Goal: Task Accomplishment & Management: Complete application form

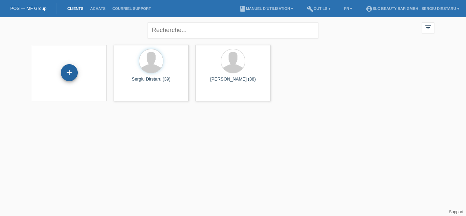
drag, startPoint x: 284, startPoint y: 4, endPoint x: 70, endPoint y: 73, distance: 225.5
click at [70, 73] on div "+" at bounding box center [69, 72] width 17 height 17
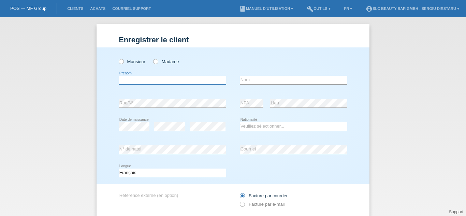
click at [144, 78] on input "text" at bounding box center [172, 80] width 107 height 9
type input "Elvire"
click at [262, 81] on input "text" at bounding box center [293, 80] width 107 height 9
type input "Rubayza"
click at [259, 136] on div "Veuillez sélectionner... Suisse Allemagne Autriche Liechtenstein ------------ A…" at bounding box center [293, 126] width 107 height 23
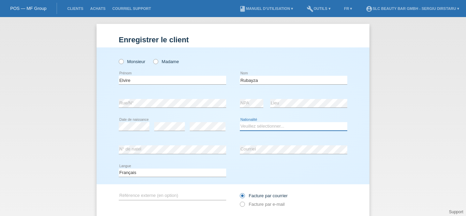
click at [263, 127] on select "Veuillez sélectionner... Suisse Allemagne Autriche Liechtenstein ------------ A…" at bounding box center [293, 126] width 107 height 8
select select "CH"
click at [240, 122] on select "Veuillez sélectionner... Suisse Allemagne Autriche Liechtenstein ------------ A…" at bounding box center [293, 126] width 107 height 8
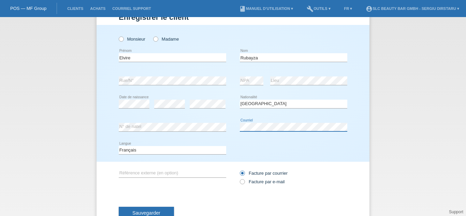
scroll to position [23, 0]
click at [239, 178] on icon at bounding box center [239, 178] width 0 height 0
click at [241, 181] on input "Facture par e-mail" at bounding box center [242, 183] width 4 height 9
radio input "true"
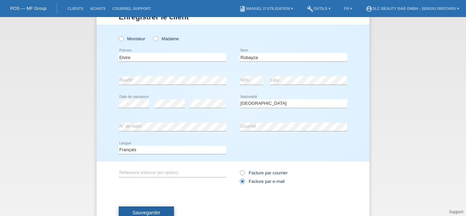
click at [145, 213] on span "Sauvegarder" at bounding box center [146, 212] width 28 height 5
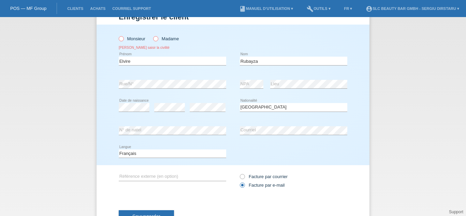
click at [152, 35] on icon at bounding box center [152, 35] width 0 height 0
click at [154, 37] on input "Madame" at bounding box center [155, 38] width 4 height 4
radio input "true"
click at [143, 214] on span "Sauvegarder" at bounding box center [146, 215] width 28 height 5
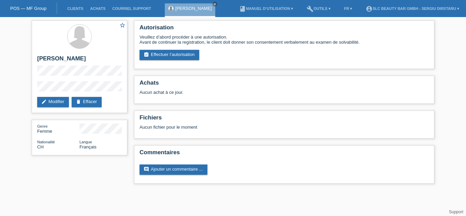
click at [447, 60] on div "star_border Elvire Rubayza edit Modifier delete Effacer Genre Femme Nationalité…" at bounding box center [233, 103] width 466 height 173
click at [53, 106] on link "edit Modifier" at bounding box center [53, 102] width 32 height 10
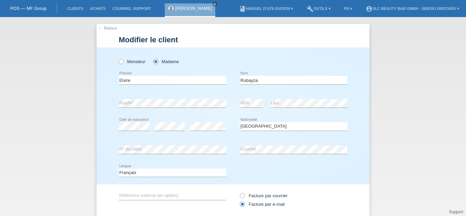
select select "CH"
click at [250, 80] on input "Rubayza" at bounding box center [293, 80] width 107 height 9
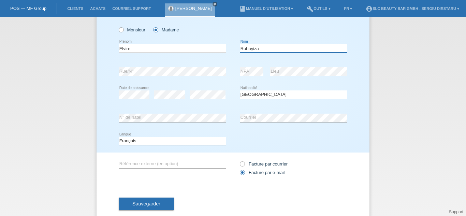
scroll to position [36, 0]
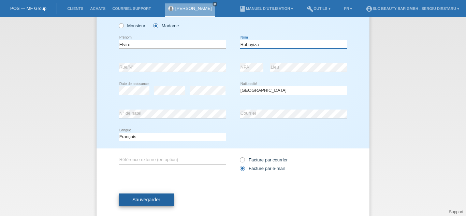
type input "Rubayiza"
click at [152, 196] on button "Sauvegarder" at bounding box center [146, 199] width 55 height 13
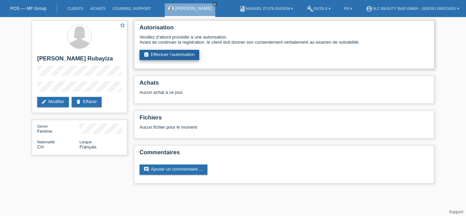
click at [184, 55] on link "assignment_turned_in Effectuer l’autorisation" at bounding box center [169, 55] width 60 height 10
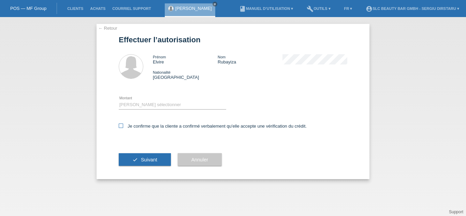
click at [121, 125] on icon at bounding box center [121, 125] width 4 height 4
click at [121, 125] on input "Je confirme que la cliente a confirmé verbalement qu'elle accepte une vérificat…" at bounding box center [121, 125] width 4 height 4
checkbox input "true"
click at [143, 160] on span "Suivant" at bounding box center [149, 159] width 16 height 5
click at [160, 103] on select "Veuillez sélectionner CHF 1.00 - CHF 499.00 CHF 500.00 - CHF 1'999.00 CHF 2'000…" at bounding box center [172, 105] width 107 height 8
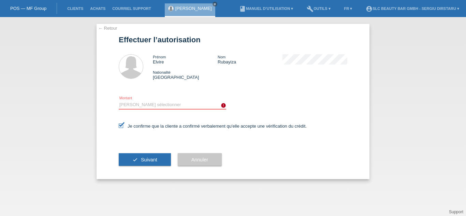
select select "2"
click at [119, 101] on select "Veuillez sélectionner CHF 1.00 - CHF 499.00 CHF 500.00 - CHF 1'999.00 CHF 2'000…" at bounding box center [172, 105] width 107 height 8
click at [150, 158] on span "Suivant" at bounding box center [149, 159] width 16 height 5
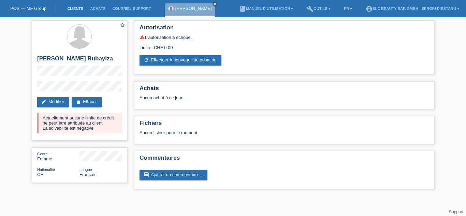
click at [77, 10] on link "Clients" at bounding box center [75, 8] width 23 height 4
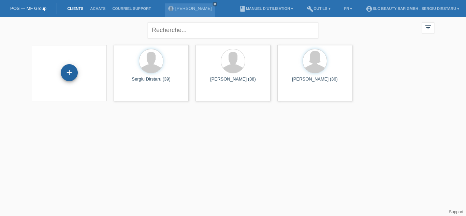
click at [65, 70] on div "+" at bounding box center [69, 72] width 17 height 17
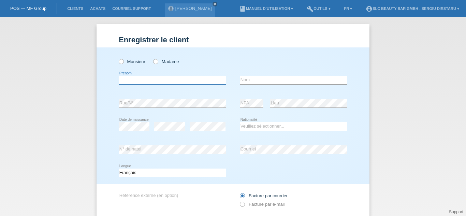
click at [133, 81] on input "text" at bounding box center [172, 80] width 107 height 9
click at [152, 58] on icon at bounding box center [152, 58] width 0 height 0
click at [155, 62] on input "Madame" at bounding box center [155, 61] width 4 height 4
radio input "true"
click at [150, 79] on input "text" at bounding box center [172, 80] width 107 height 9
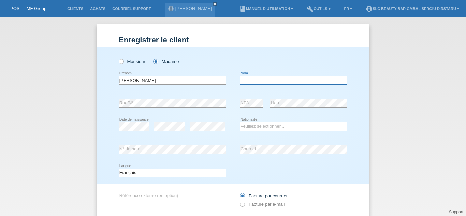
click at [257, 78] on input "text" at bounding box center [293, 80] width 107 height 9
click at [119, 80] on input "[PERSON_NAME]" at bounding box center [172, 80] width 107 height 9
type input "[PERSON_NAME]"
click at [258, 80] on input "text" at bounding box center [293, 80] width 107 height 9
type input "[PERSON_NAME]"
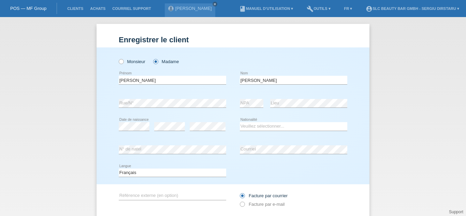
click at [407, 91] on div "Enregistrer le client Enregistrer le client Enregistrer le client Monsieur Mada…" at bounding box center [233, 116] width 466 height 199
click at [408, 35] on div "Enregistrer le client Enregistrer le client Enregistrer le client Monsieur Mada…" at bounding box center [233, 116] width 466 height 199
click at [433, 8] on link "account_circle SLC Beauty Bar GmbH - Sergiu Dirstaru ▾" at bounding box center [412, 8] width 100 height 4
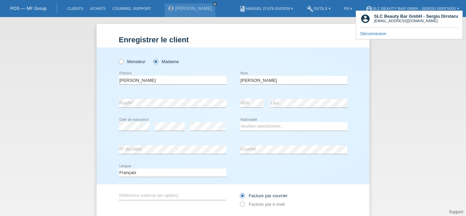
click at [382, 35] on link "Déconnexion" at bounding box center [373, 33] width 26 height 5
